Goal: Find specific page/section: Find specific page/section

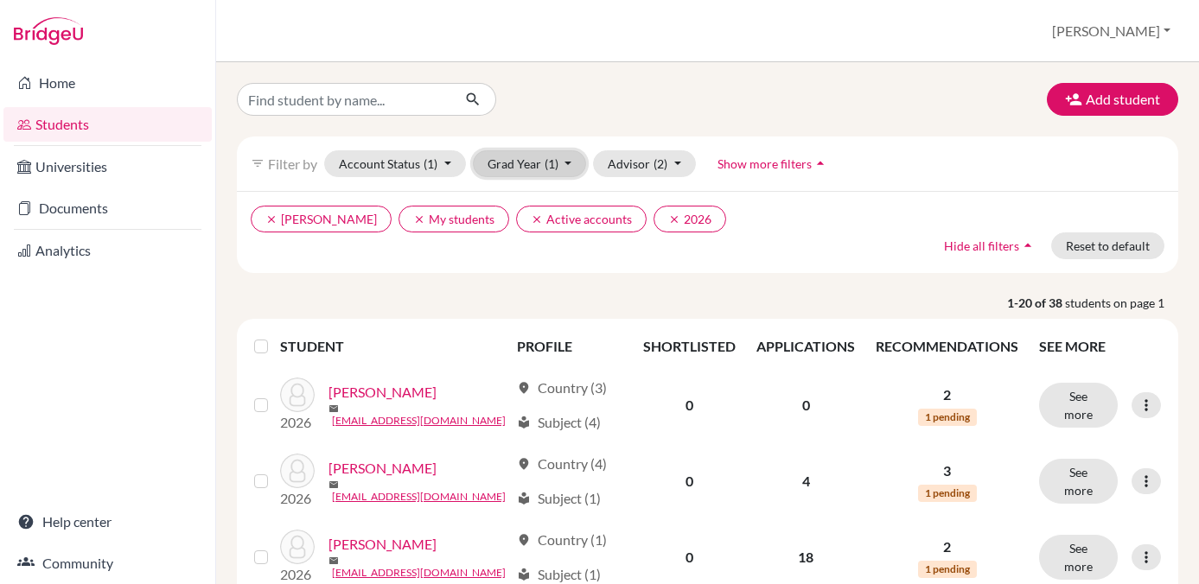
click at [564, 162] on button "Grad Year (1)" at bounding box center [530, 163] width 114 height 27
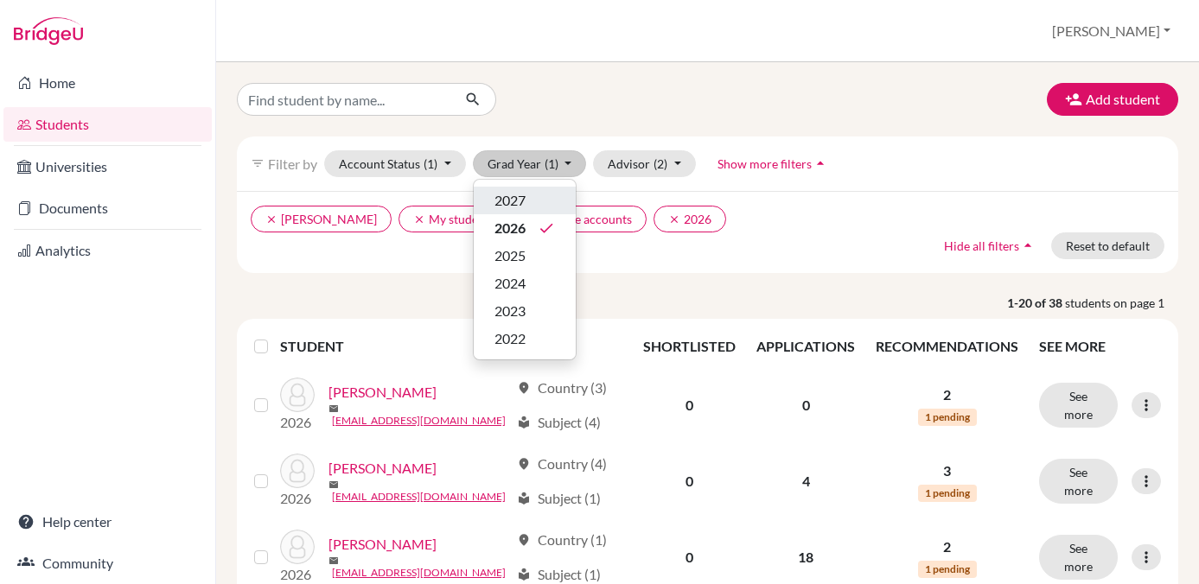
click at [506, 194] on span "2027" at bounding box center [509, 200] width 31 height 21
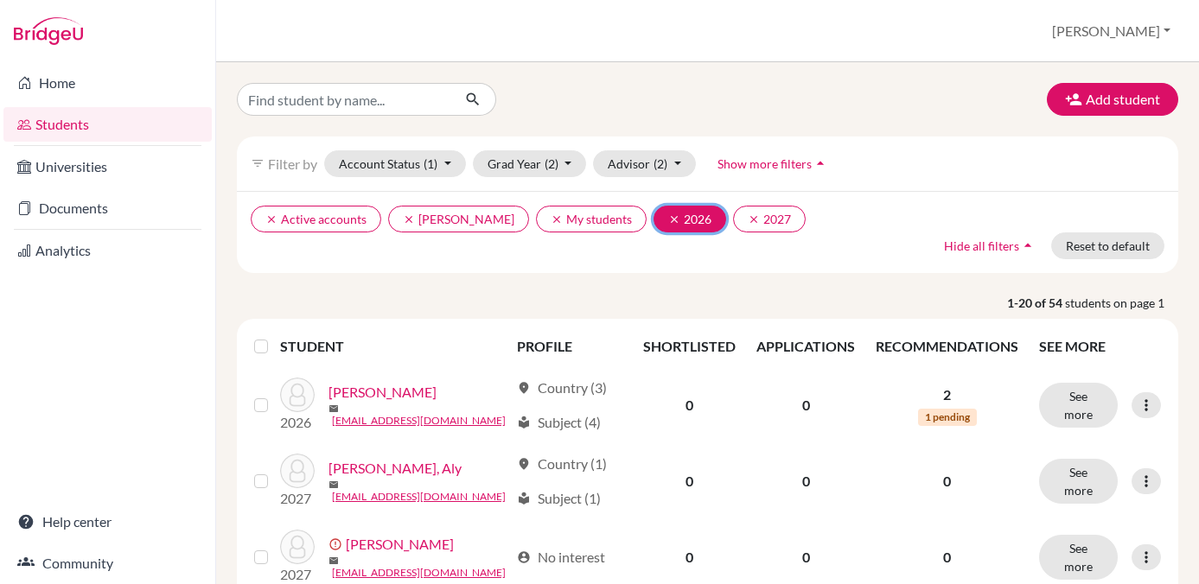
click at [668, 218] on icon "clear" at bounding box center [674, 220] width 12 height 12
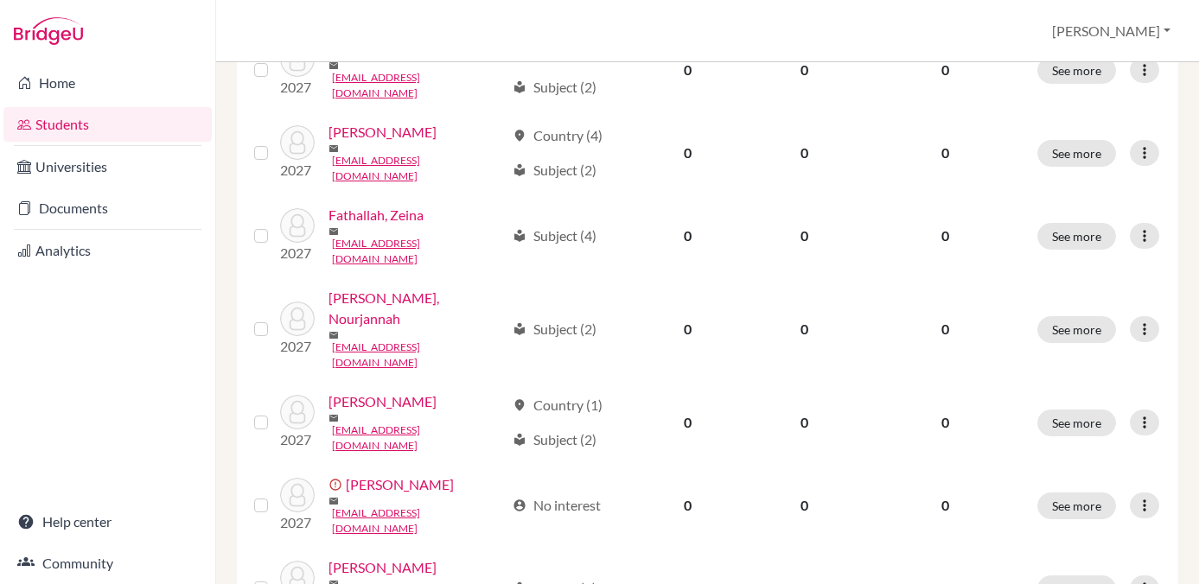
scroll to position [517, 0]
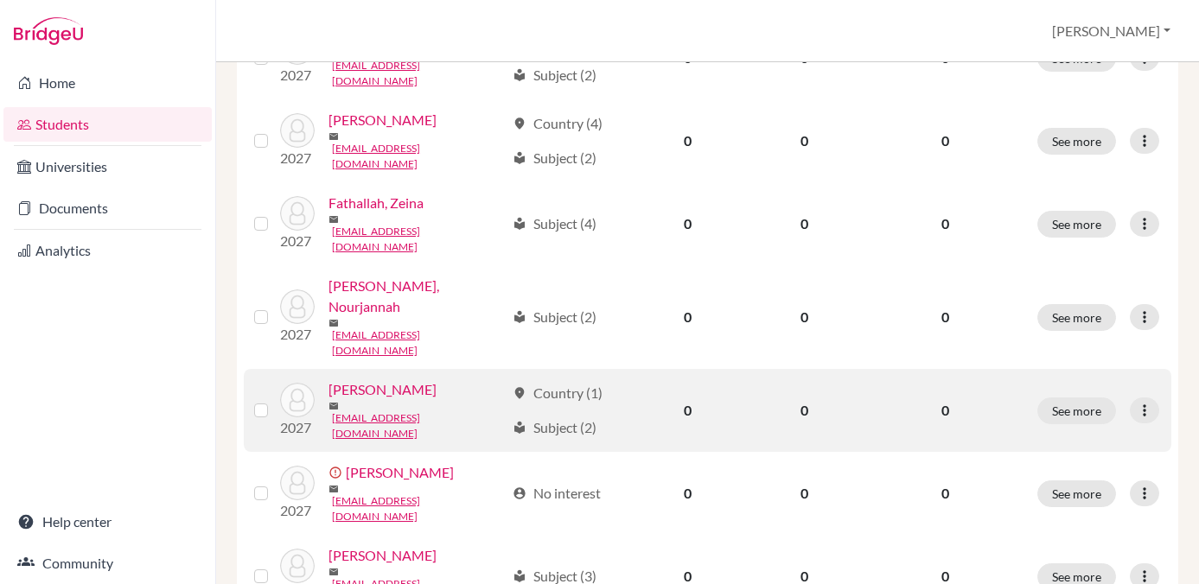
click at [405, 379] on link "[PERSON_NAME]" at bounding box center [382, 389] width 108 height 21
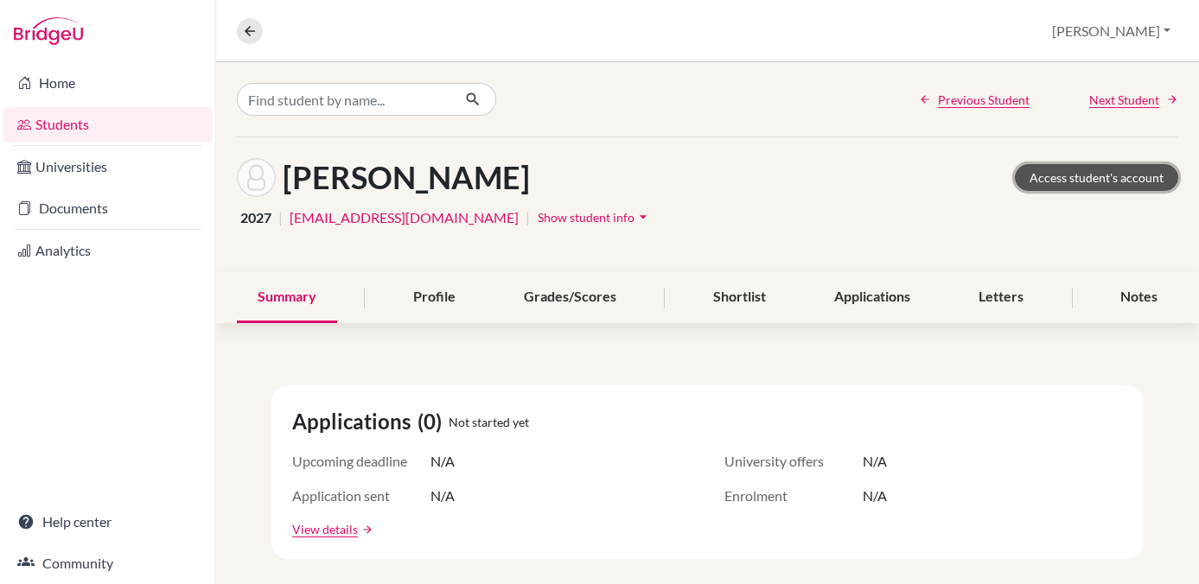
click at [1055, 177] on link "Access student's account" at bounding box center [1096, 177] width 163 height 27
